Goal: Navigation & Orientation: Find specific page/section

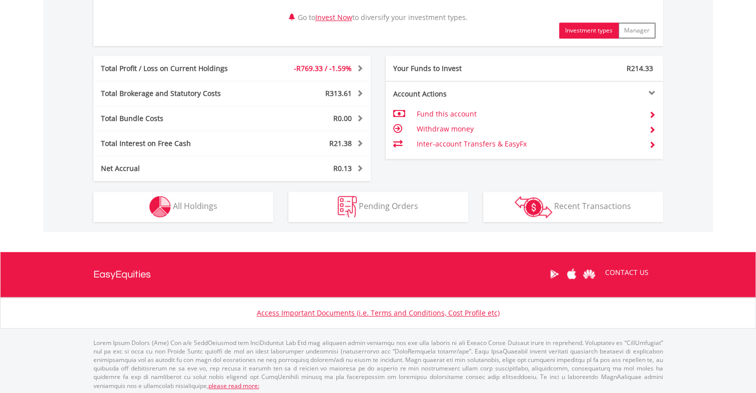
scroll to position [511, 0]
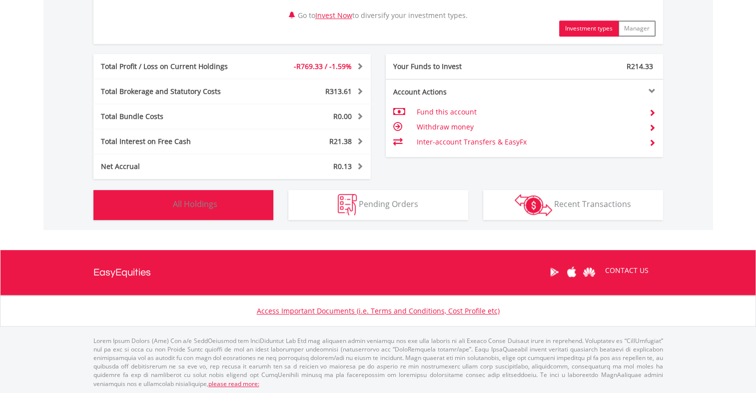
click at [207, 207] on span "All Holdings" at bounding box center [195, 203] width 44 height 11
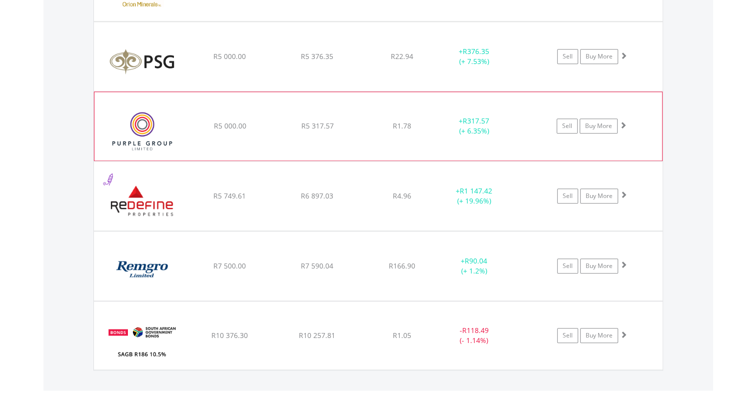
scroll to position [1110, 0]
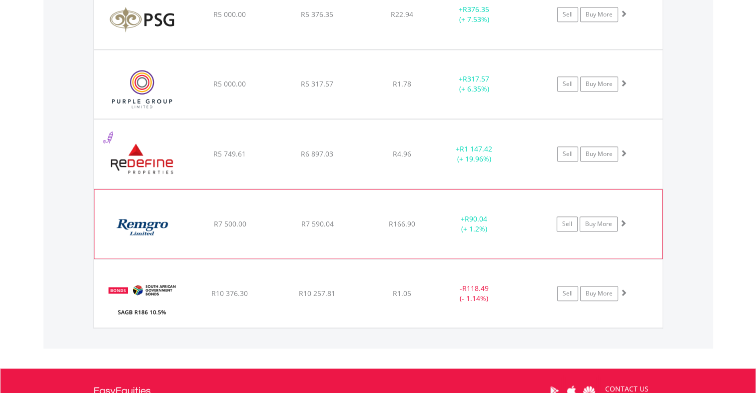
click at [149, 223] on img at bounding box center [142, 229] width 86 height 54
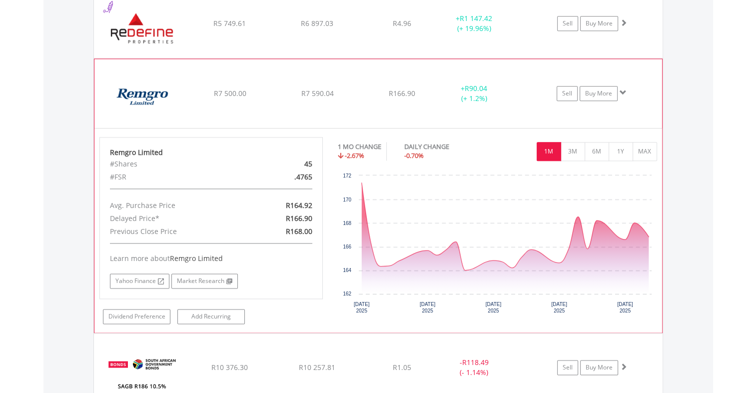
scroll to position [1260, 0]
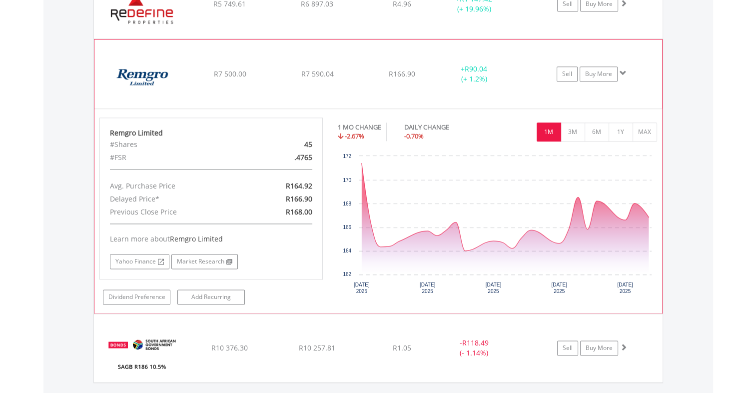
click at [142, 70] on img at bounding box center [142, 79] width 86 height 54
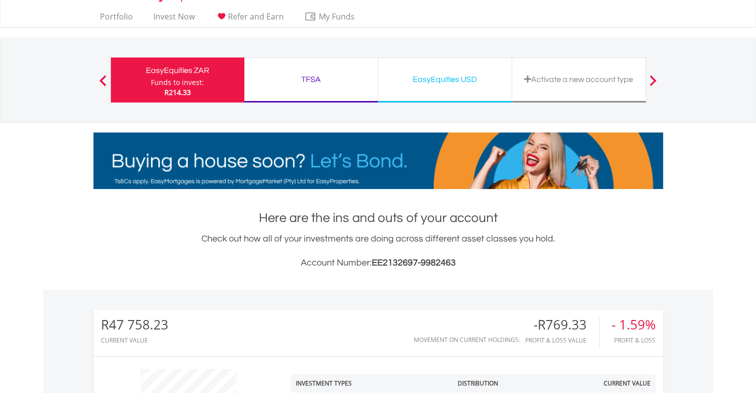
scroll to position [0, 0]
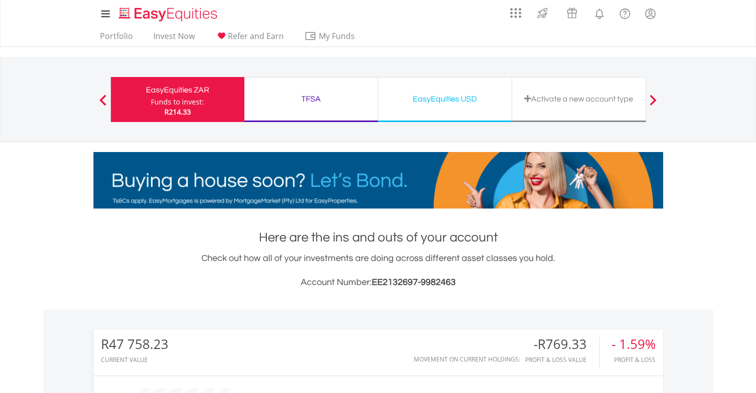
click at [456, 99] on div "EasyEquities USD" at bounding box center [444, 99] width 121 height 14
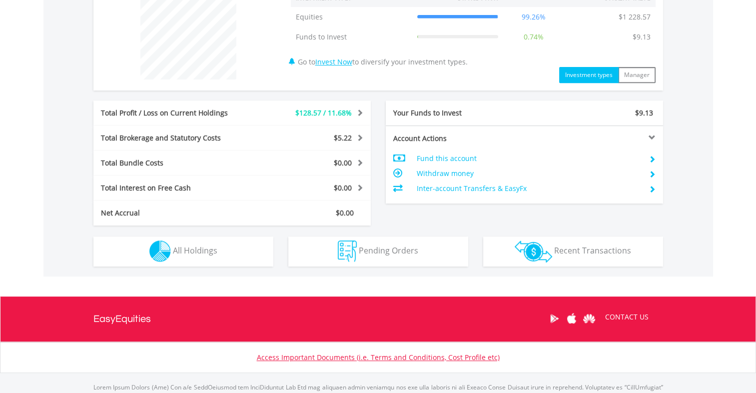
scroll to position [406, 0]
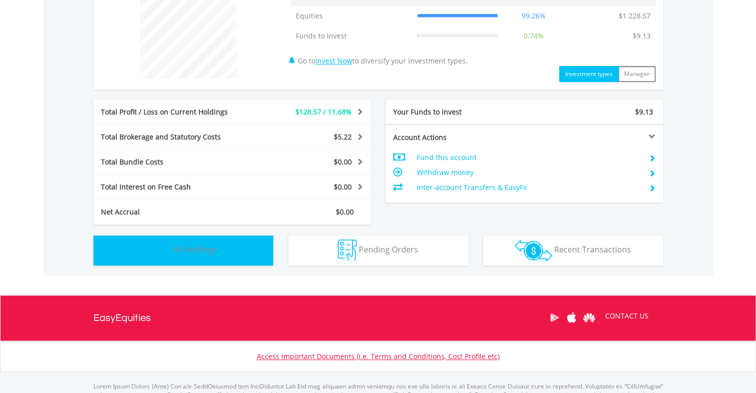
click at [192, 244] on span "All Holdings" at bounding box center [195, 249] width 44 height 11
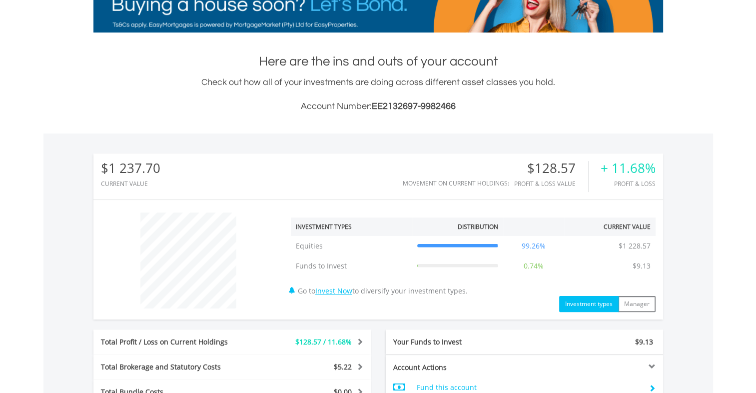
scroll to position [0, 0]
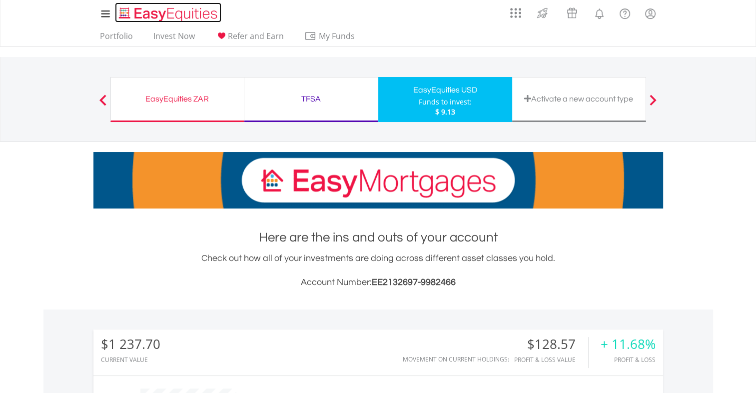
click at [184, 11] on img "Home page" at bounding box center [169, 14] width 104 height 16
